Goal: Task Accomplishment & Management: Use online tool/utility

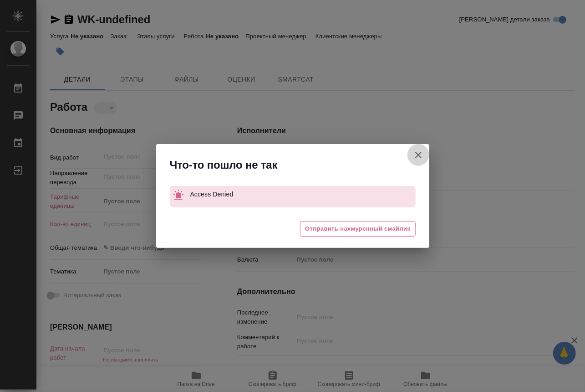
click at [416, 152] on icon "button" at bounding box center [418, 154] width 11 height 11
type textarea "x"
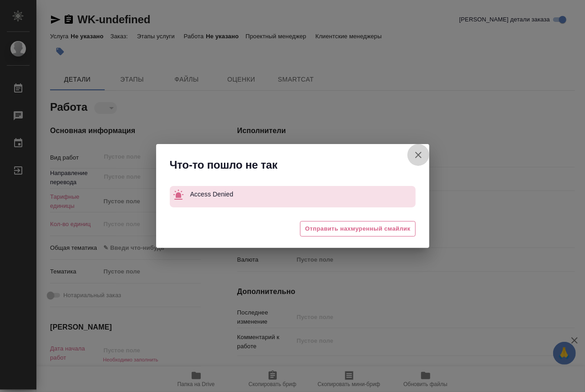
type textarea "x"
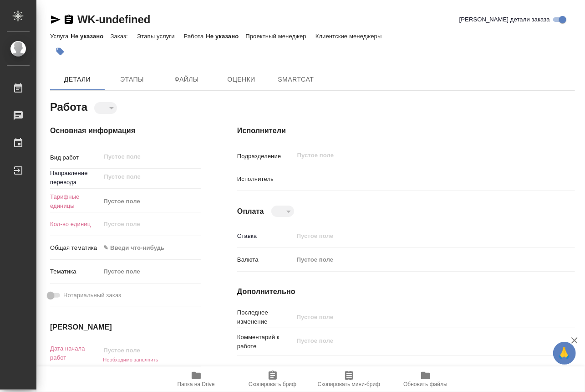
type textarea "x"
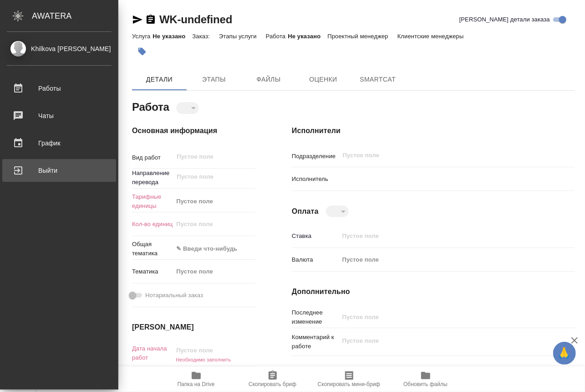
type textarea "x"
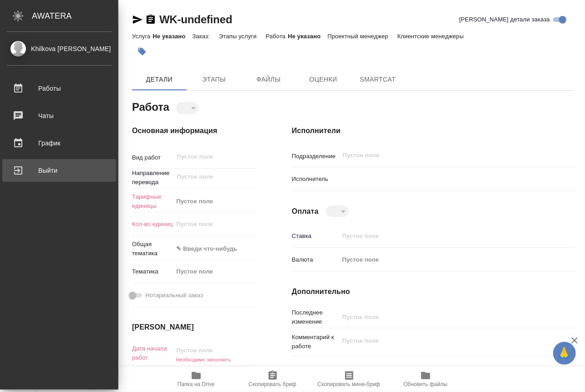
click at [47, 171] on div "Выйти" at bounding box center [59, 171] width 105 height 14
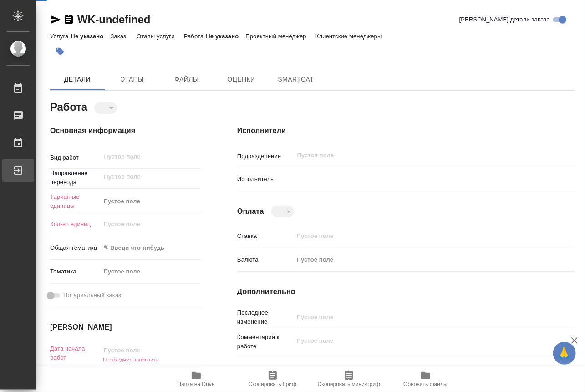
type textarea "x"
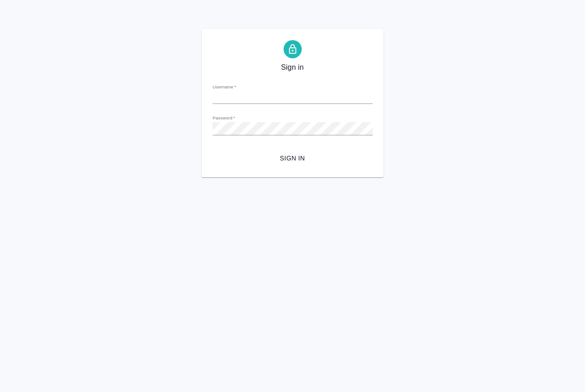
type input "[EMAIL_ADDRESS][DOMAIN_NAME]"
click at [277, 155] on span "Sign in" at bounding box center [293, 158] width 146 height 11
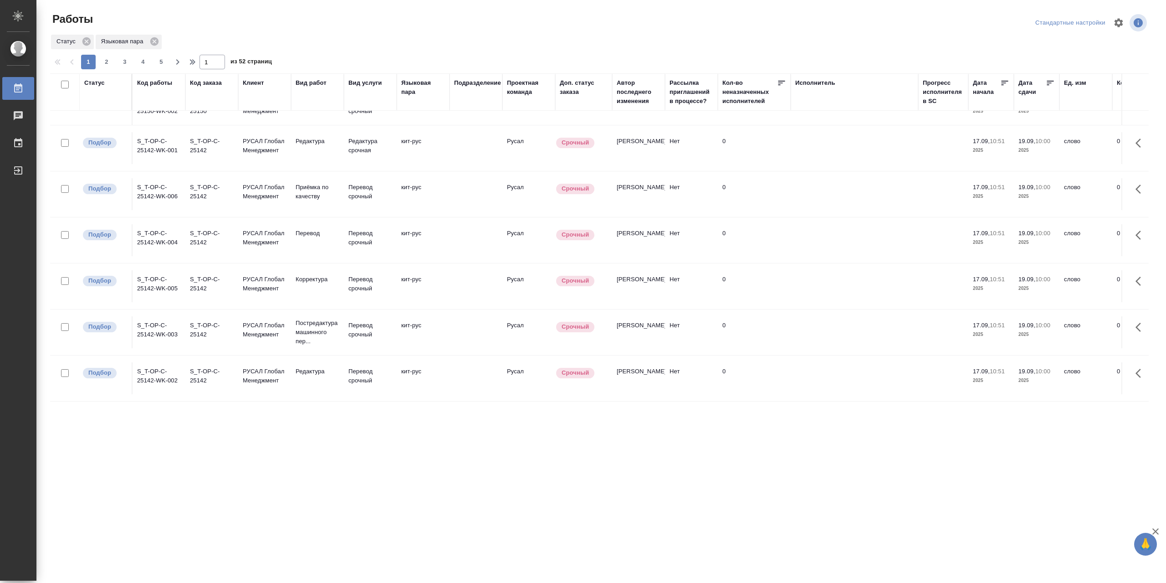
scroll to position [631, 0]
click at [156, 374] on td "S_T-OP-C-25142-WK-002" at bounding box center [159, 378] width 53 height 32
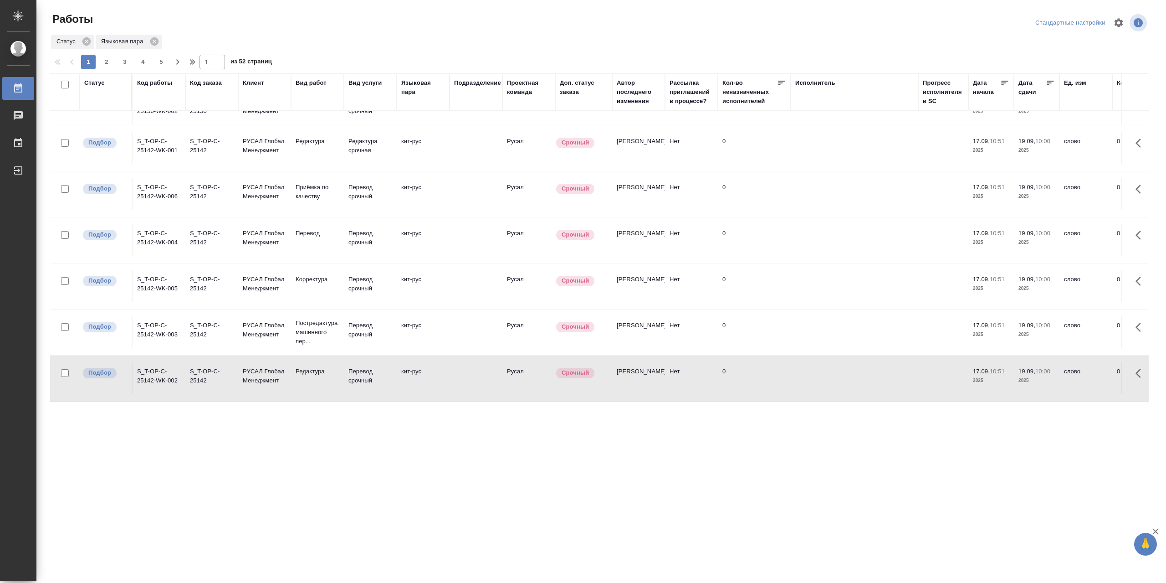
click at [159, 362] on td "S_T-OP-C-25142-WK-002" at bounding box center [159, 378] width 53 height 32
click at [156, 370] on td "S_T-OP-C-25142-WK-002" at bounding box center [159, 378] width 53 height 32
click at [170, 371] on td "S_T-OP-C-25142-WK-002" at bounding box center [159, 378] width 53 height 32
click at [232, 367] on div "S_T-OP-C-25142" at bounding box center [212, 376] width 44 height 18
click at [192, 367] on div "S_T-OP-C-25142" at bounding box center [212, 376] width 44 height 18
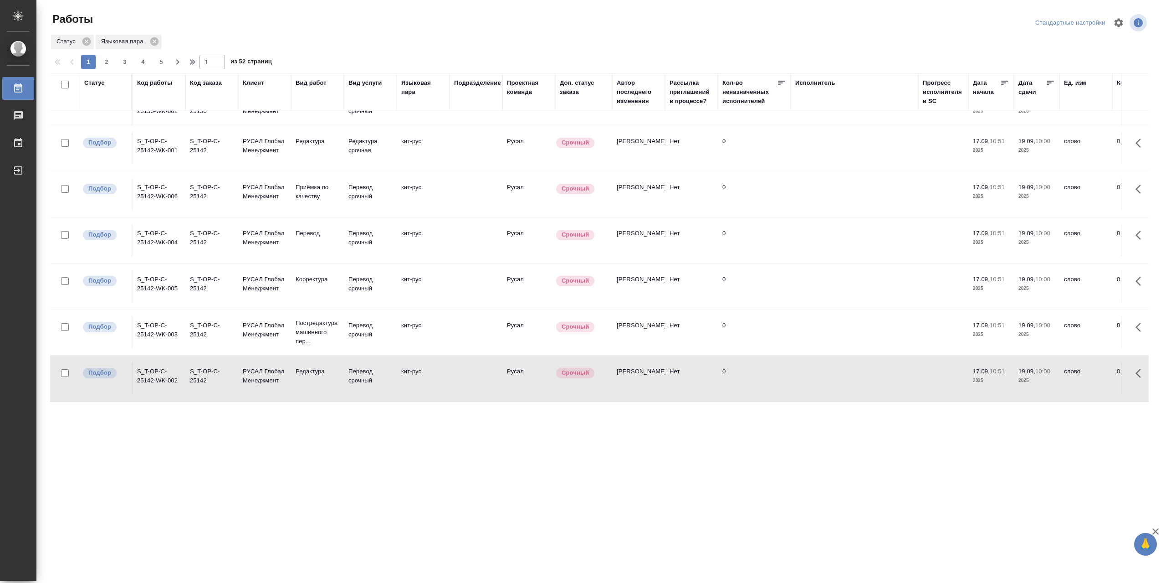
scroll to position [631, 0]
click at [159, 373] on td "S_T-OP-C-25142-WK-002" at bounding box center [158, 378] width 53 height 32
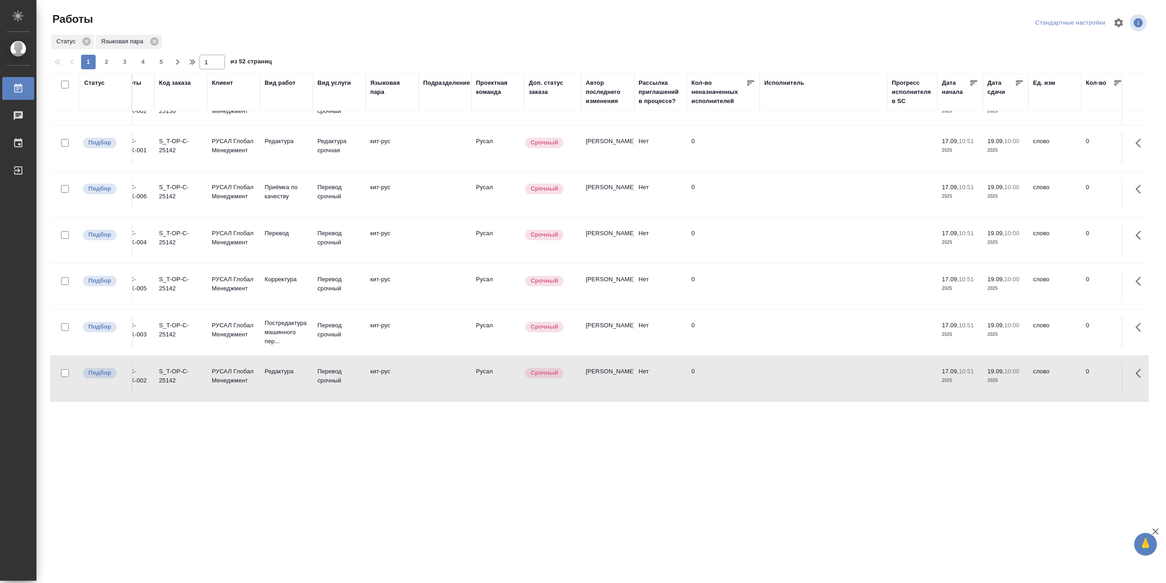
scroll to position [631, 282]
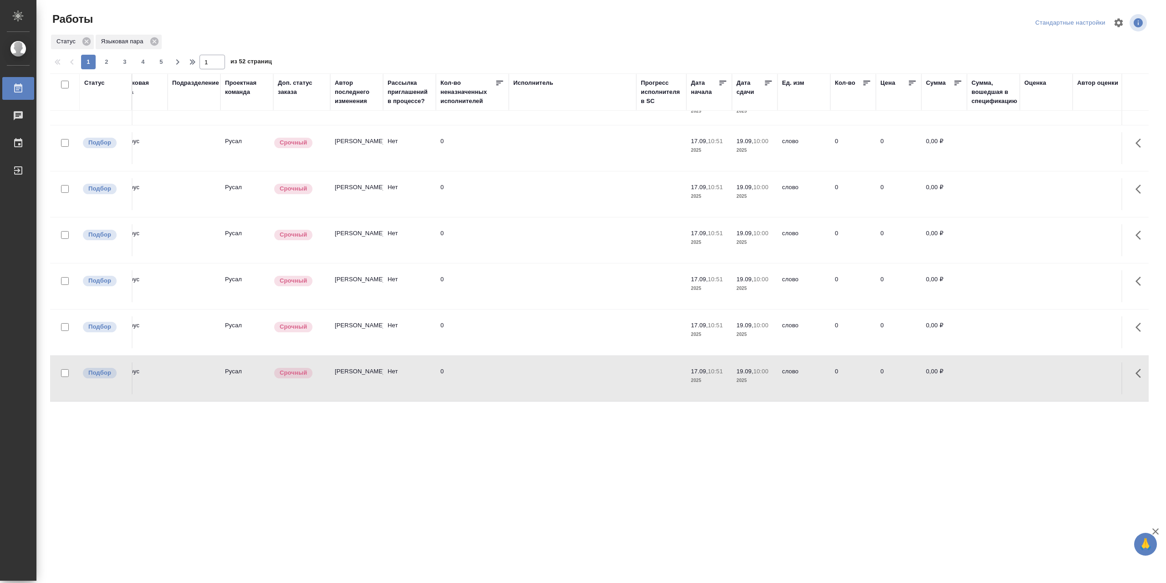
drag, startPoint x: 503, startPoint y: 418, endPoint x: 185, endPoint y: 374, distance: 320.5
click at [216, 380] on div ".cls-1 fill:#fff; AWATERA Khilkova Lydia Работы 0 Чаты График Выйти Работы Стан…" at bounding box center [583, 291] width 1166 height 583
click at [315, 417] on div ".cls-1 fill:#fff; AWATERA Khilkova Lydia Работы 0 Чаты График Выйти Работы Стан…" at bounding box center [583, 291] width 1166 height 583
drag, startPoint x: 191, startPoint y: 378, endPoint x: 130, endPoint y: 373, distance: 60.8
click at [130, 373] on tr "Подбор S_T-OP-C-25142-WK-002 S_T-OP-C-25142 РУСАЛ Глобал Менеджмент Редактура П…" at bounding box center [702, 378] width 1868 height 46
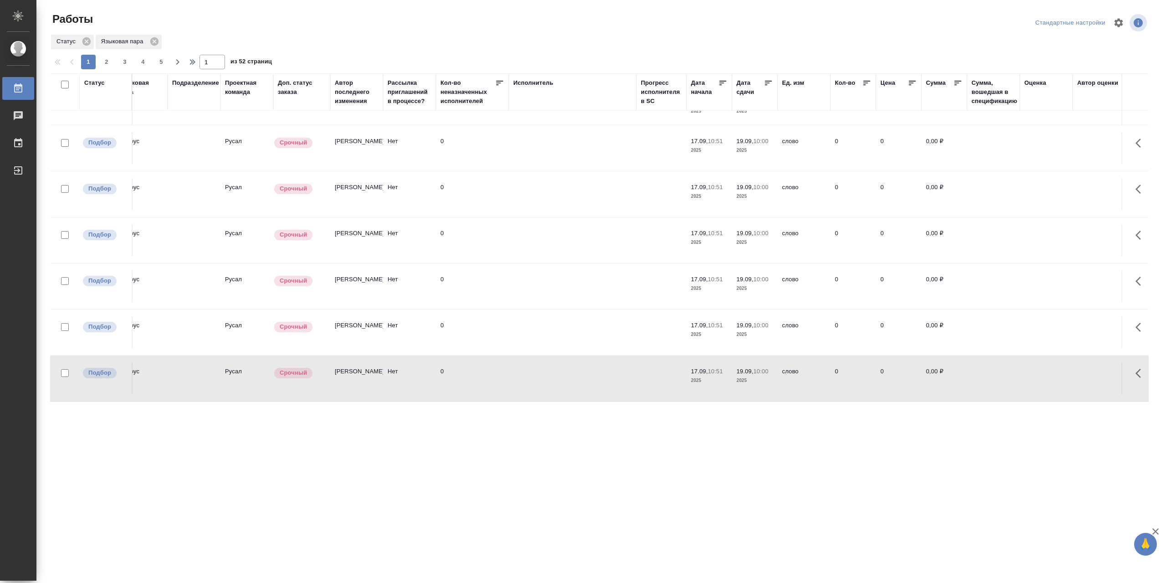
click at [213, 317] on td at bounding box center [194, 332] width 53 height 32
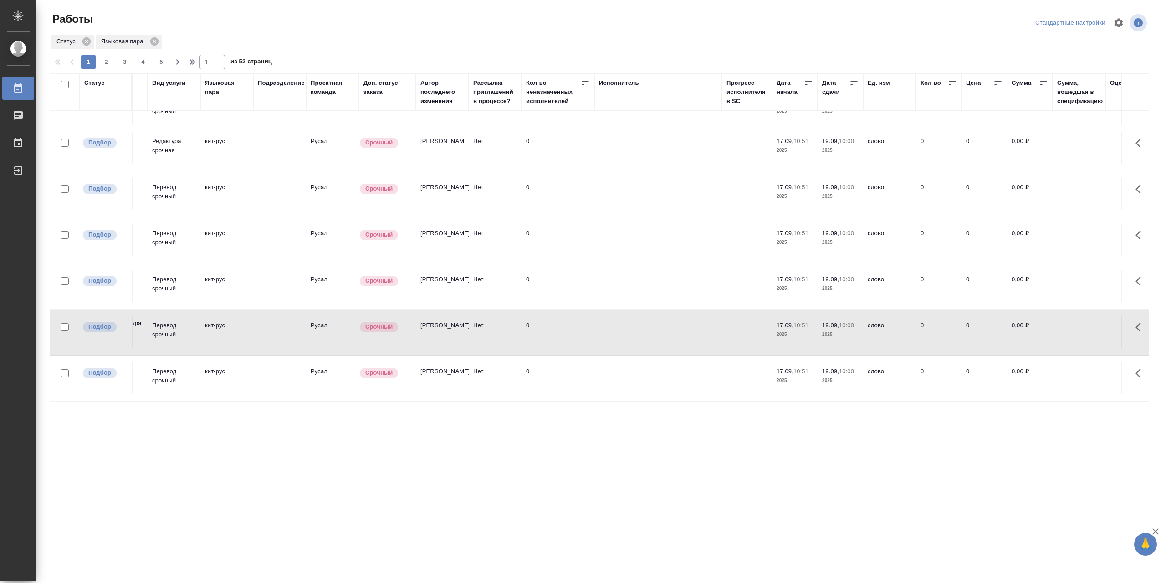
scroll to position [631, 0]
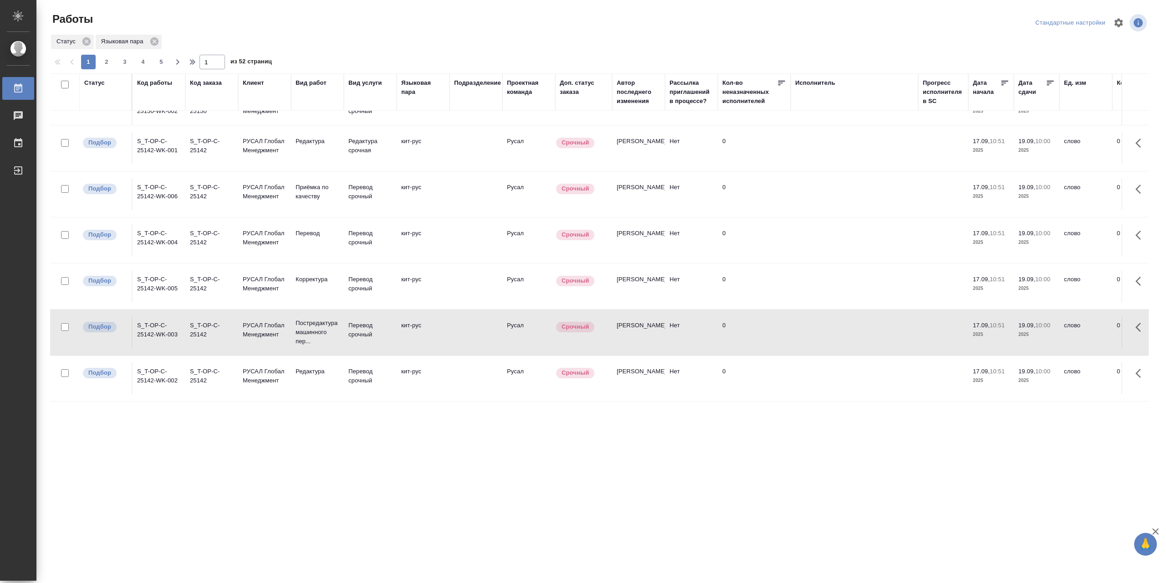
click at [152, 317] on td "S_T-OP-C-25142-WK-003" at bounding box center [159, 332] width 53 height 32
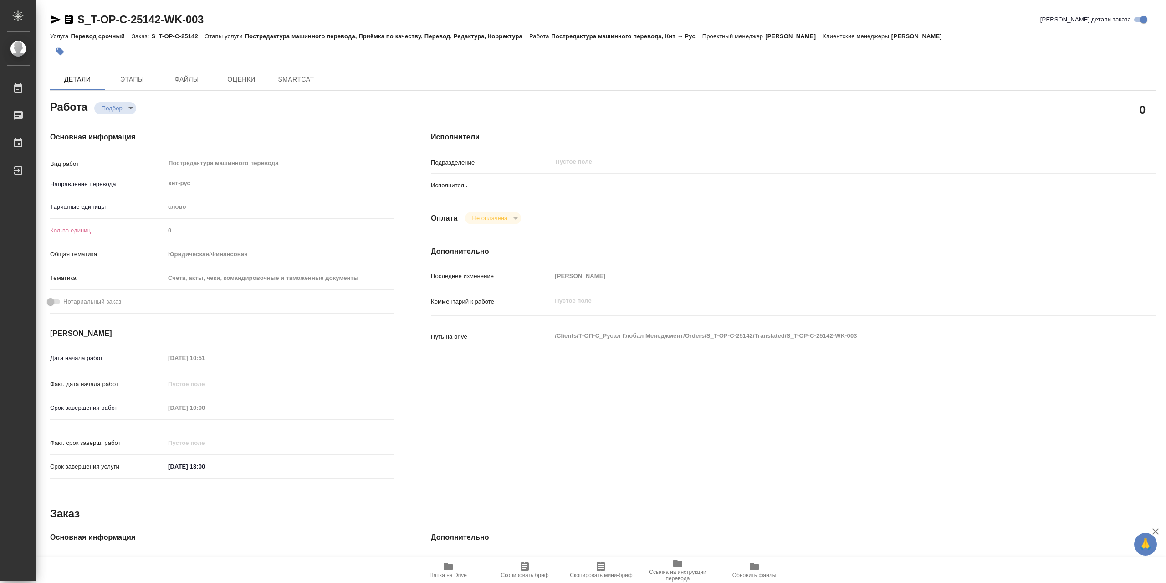
type textarea "x"
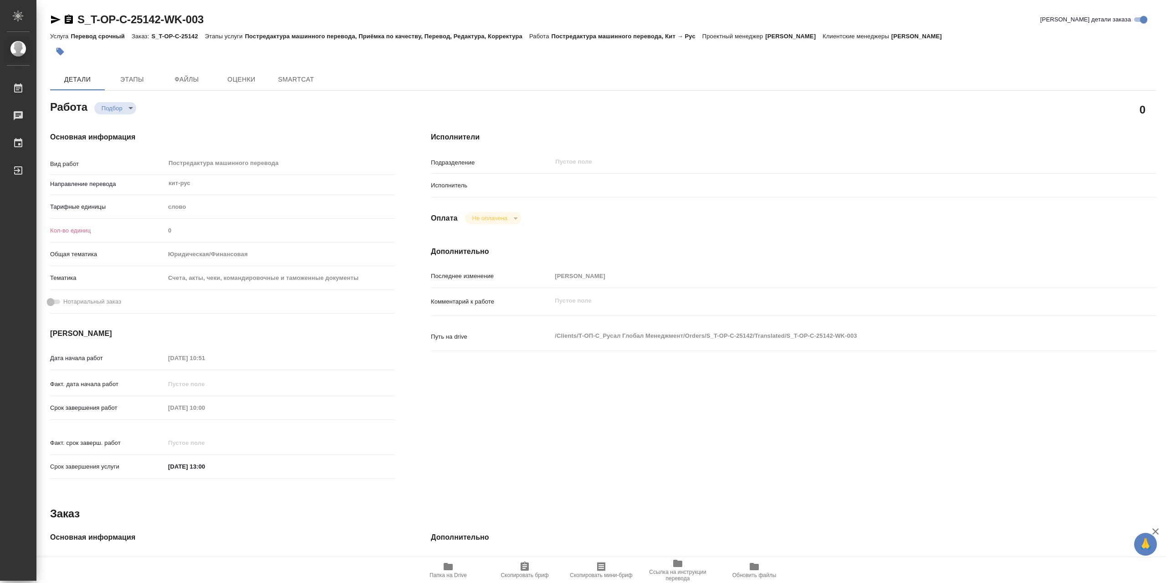
type textarea "x"
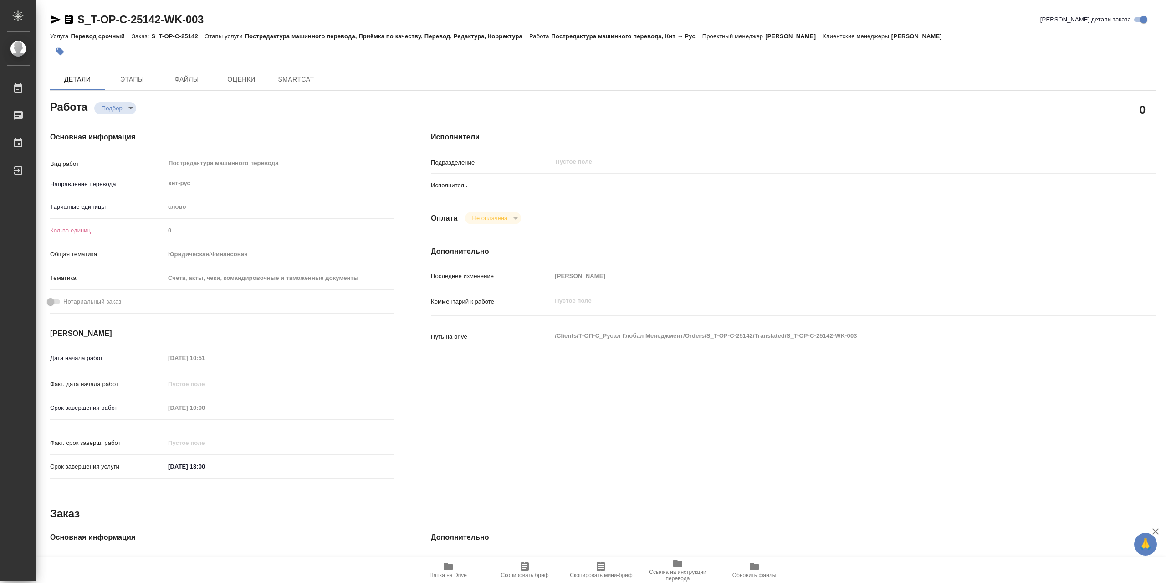
type textarea "x"
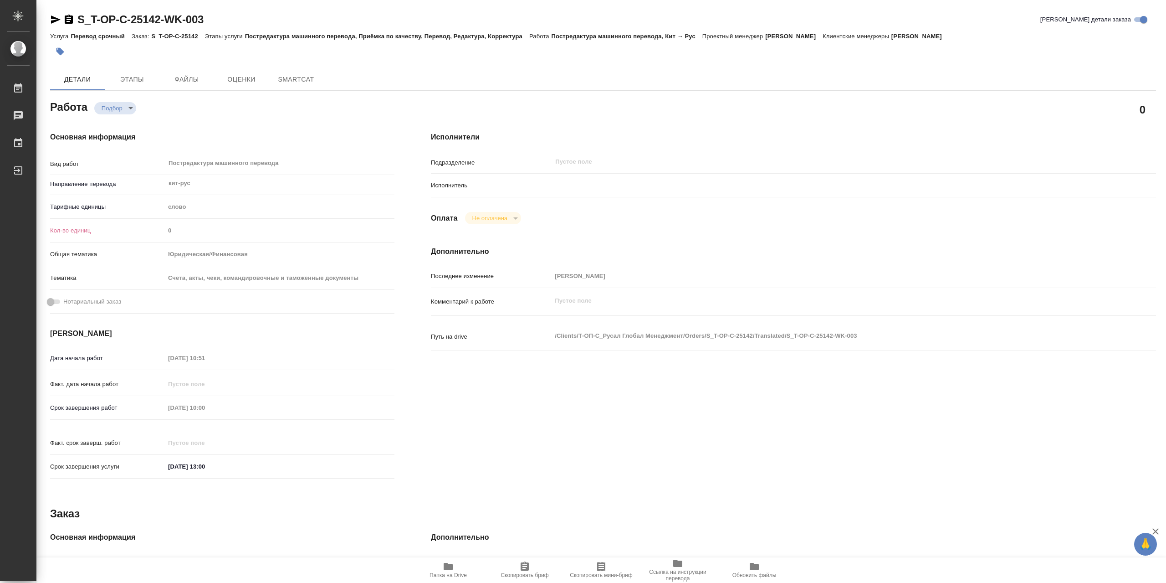
type textarea "x"
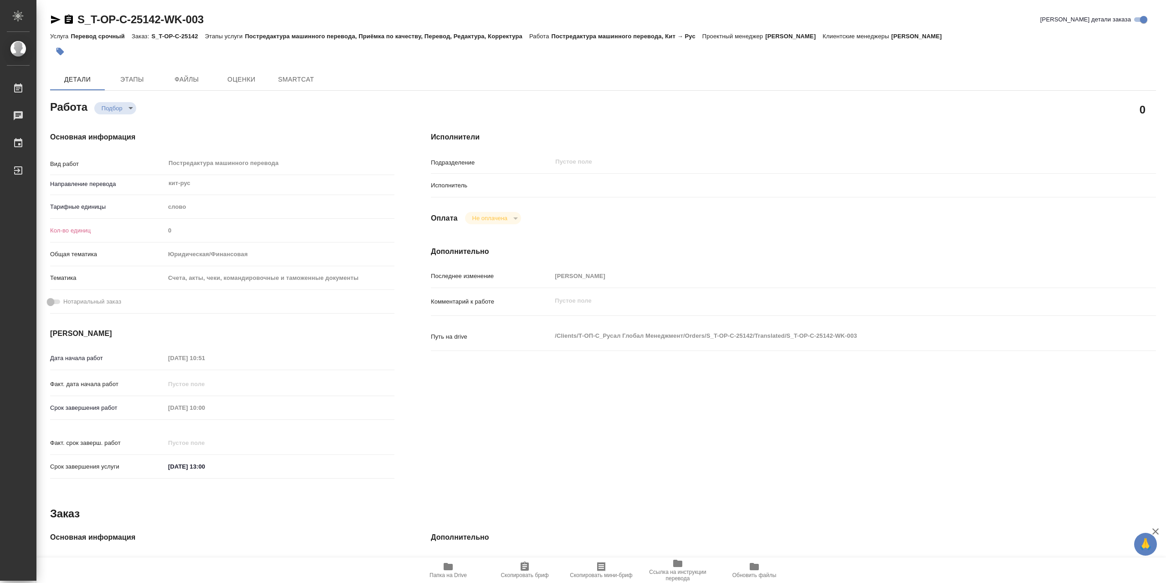
type textarea "x"
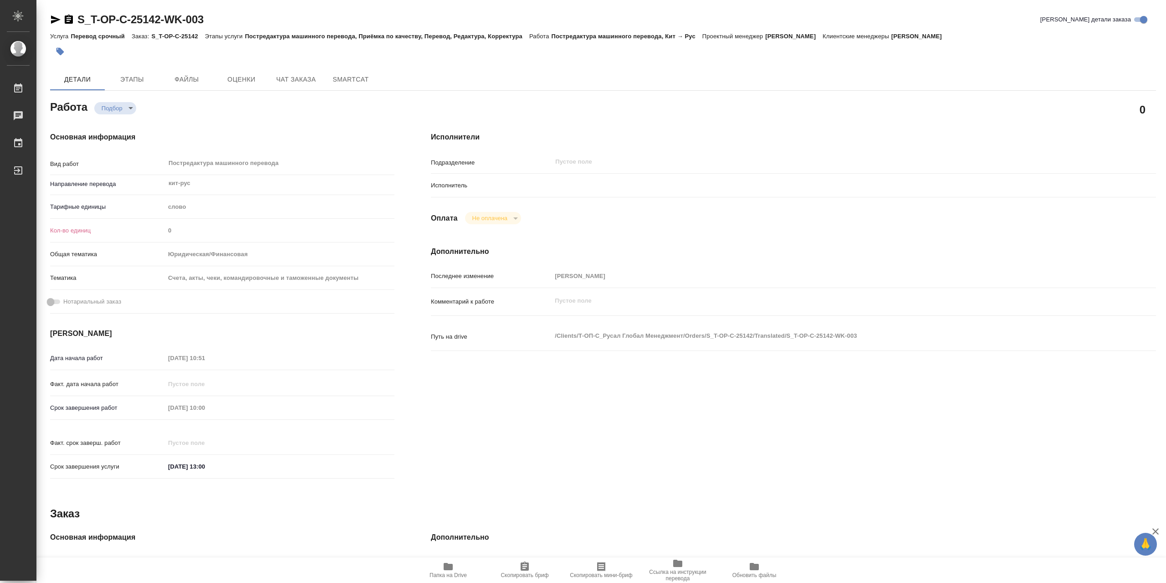
type textarea "x"
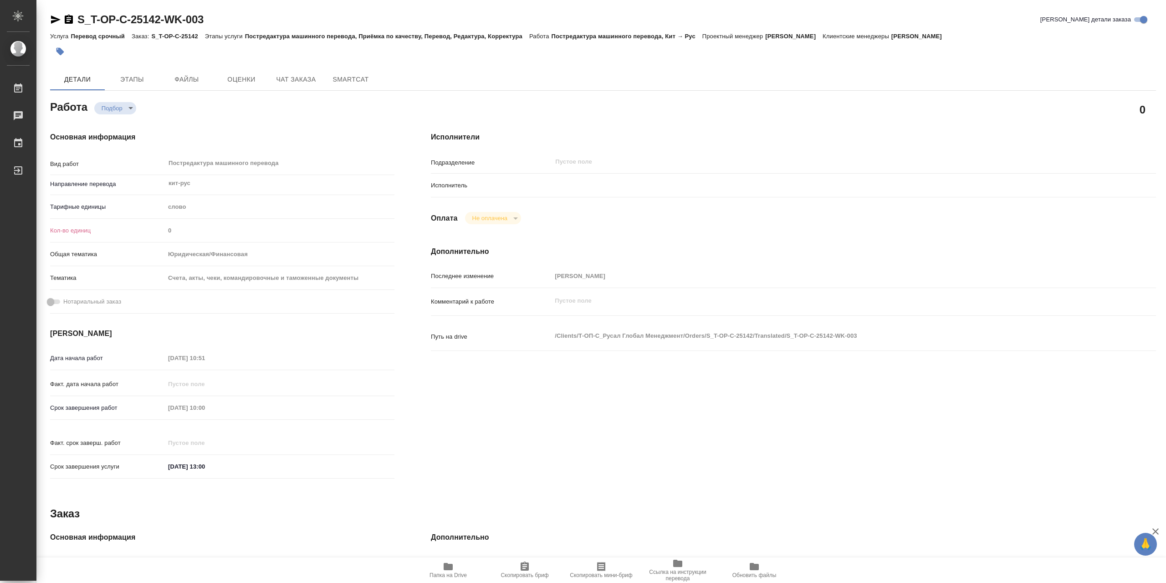
type textarea "x"
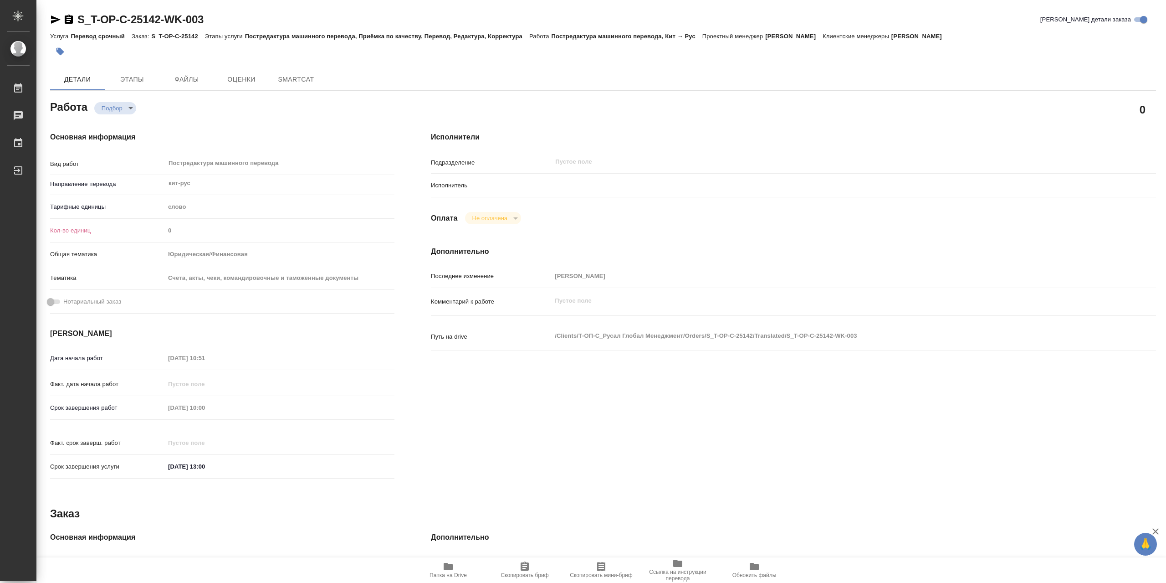
type textarea "x"
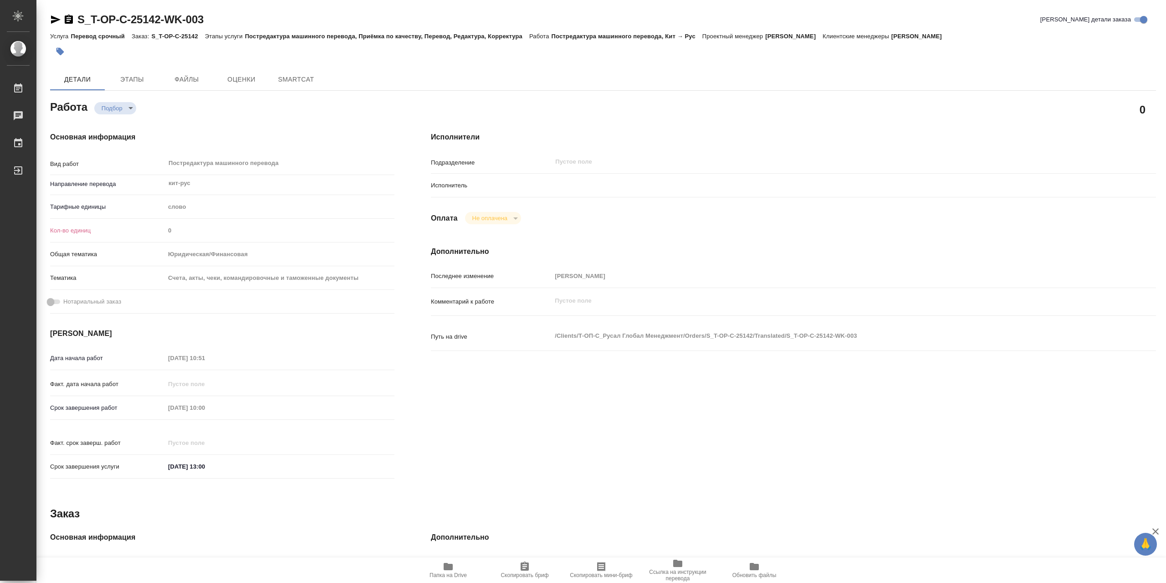
type textarea "x"
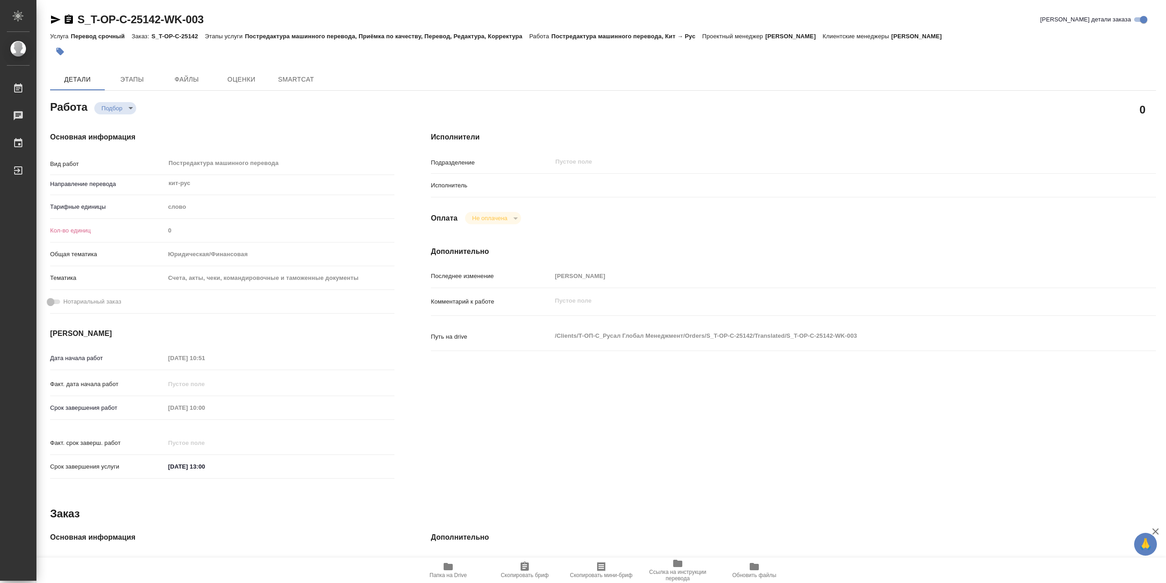
type textarea "x"
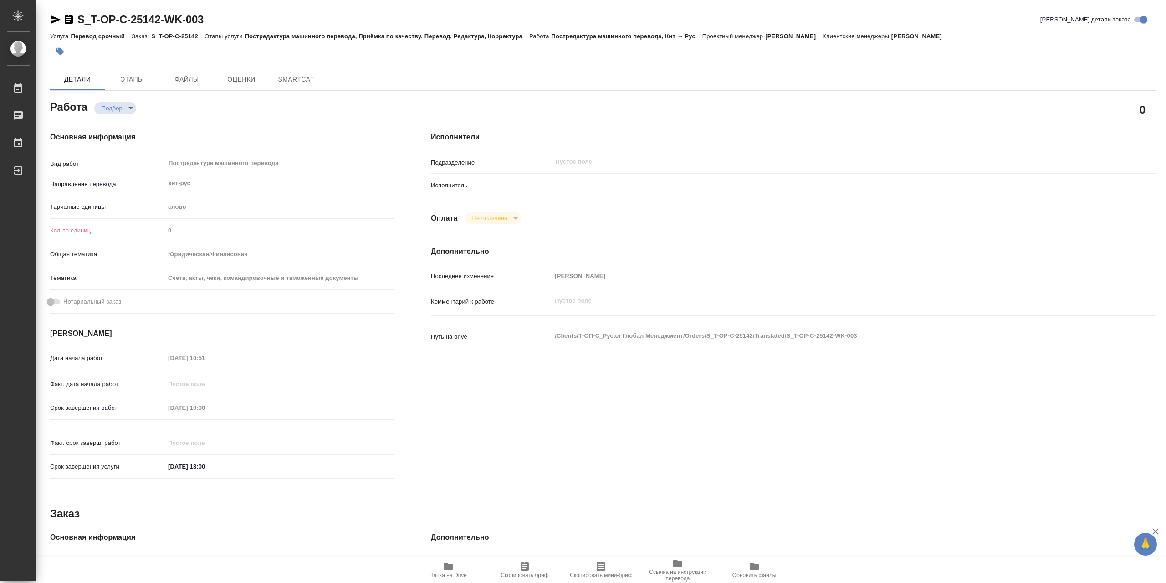
type textarea "x"
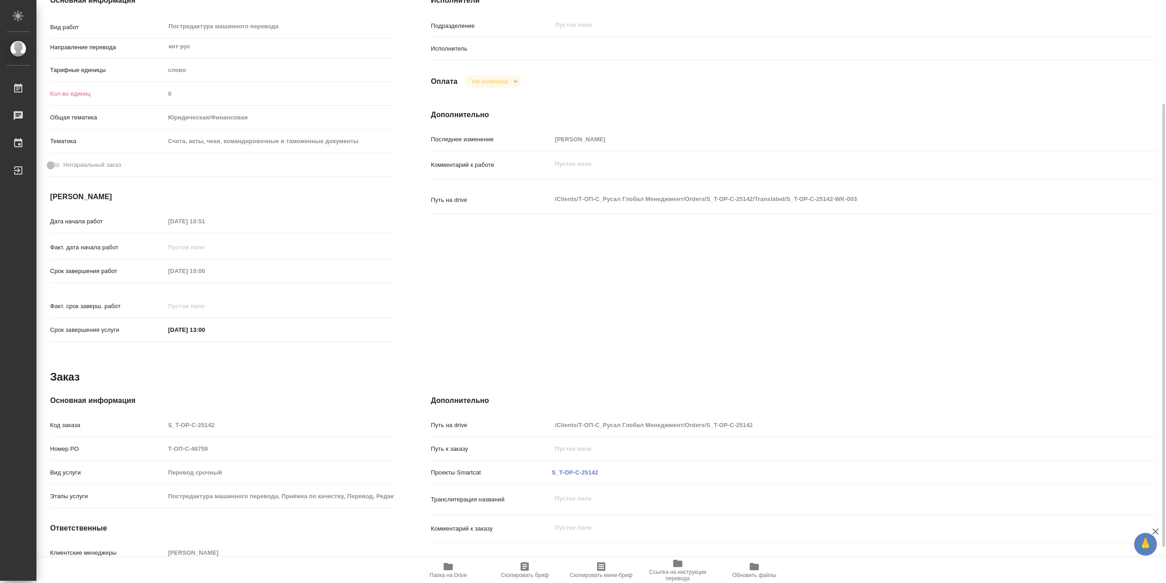
type textarea "x"
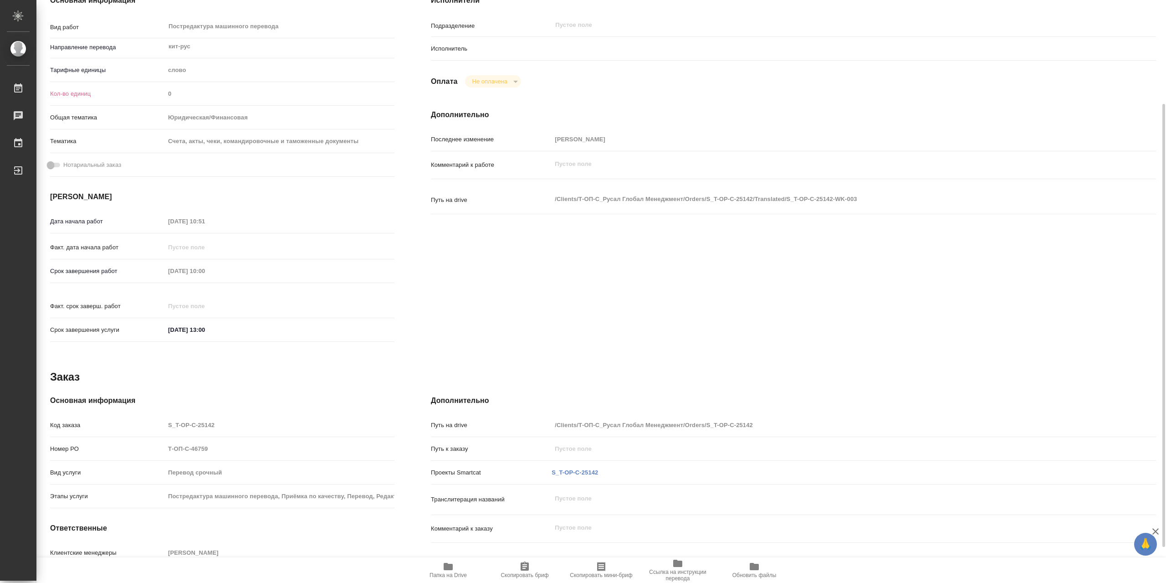
scroll to position [183, 0]
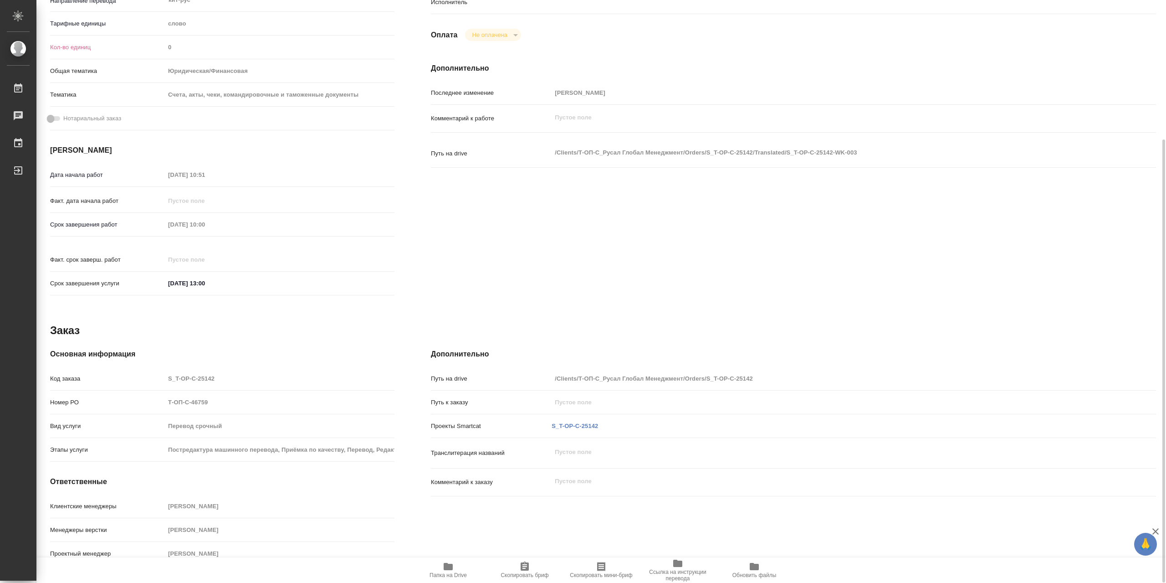
type textarea "x"
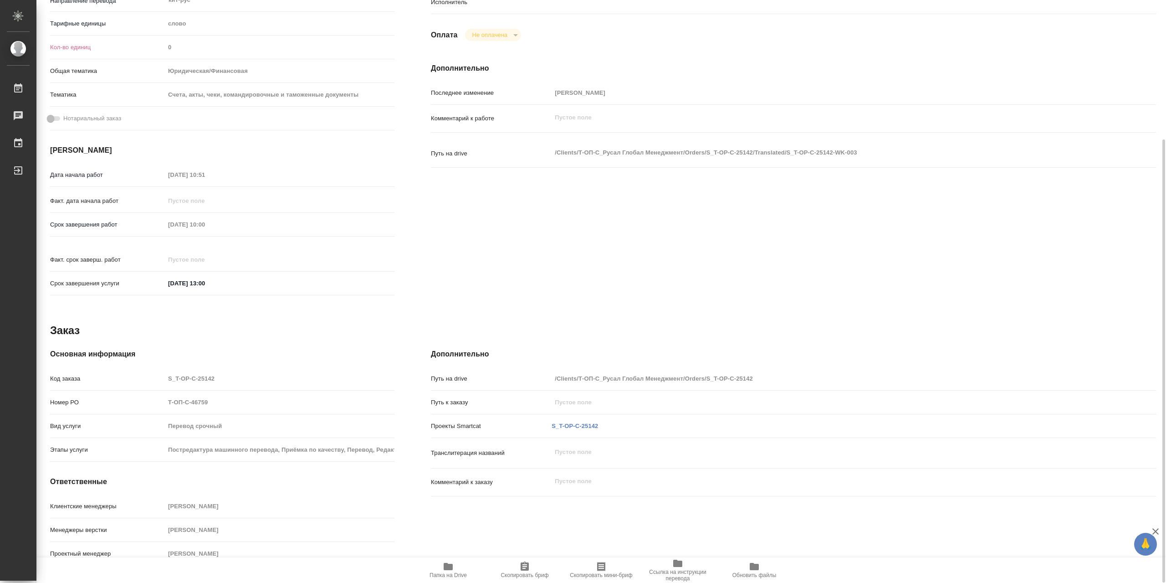
type textarea "x"
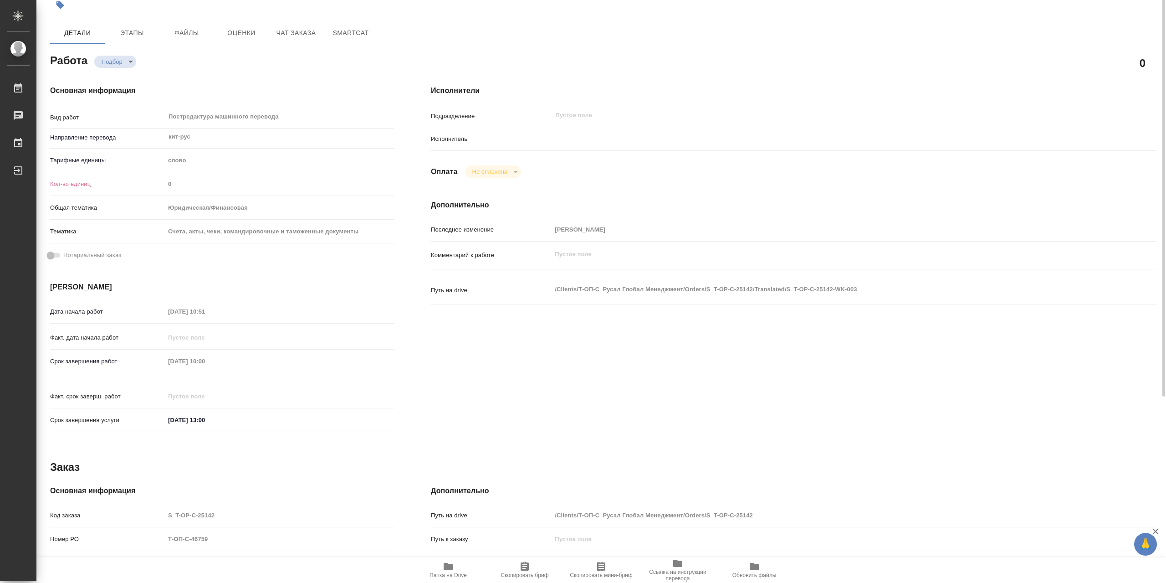
scroll to position [0, 0]
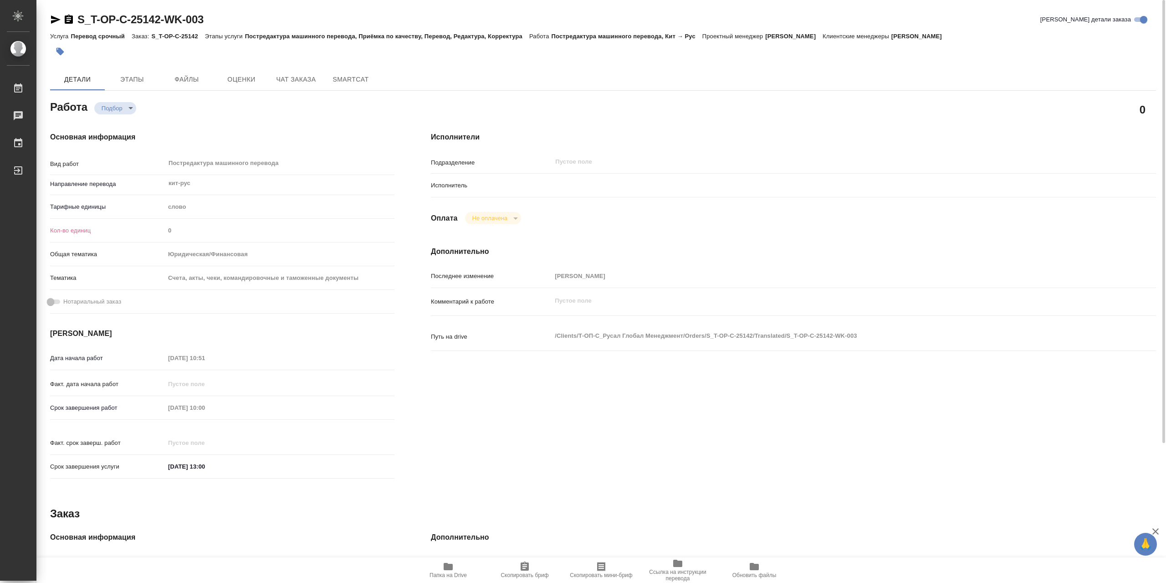
type textarea "x"
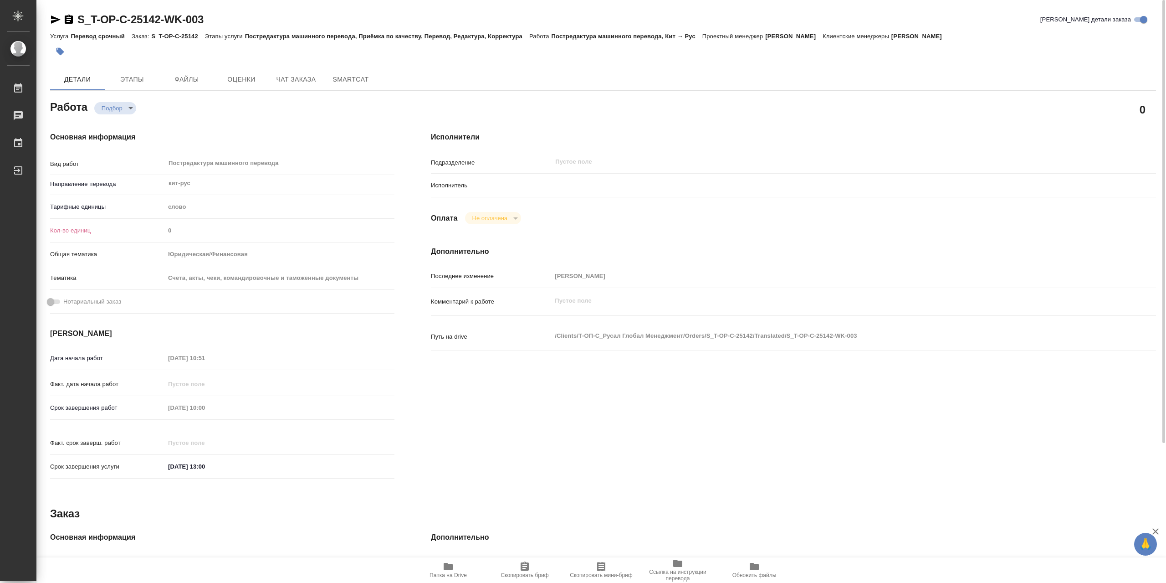
type textarea "x"
